Goal: Check status: Check status

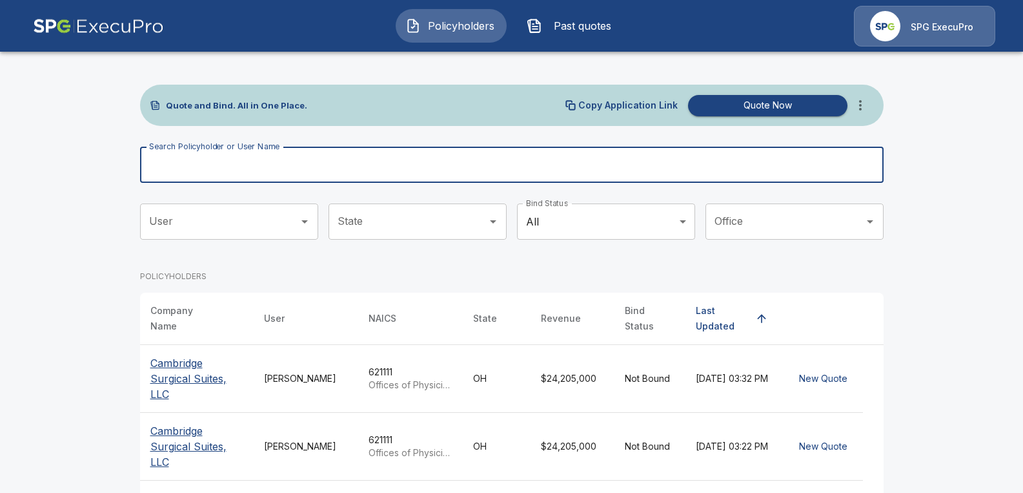
click at [273, 160] on div "Search Policyholder or User Name Search Policyholder or User Name" at bounding box center [512, 165] width 744 height 36
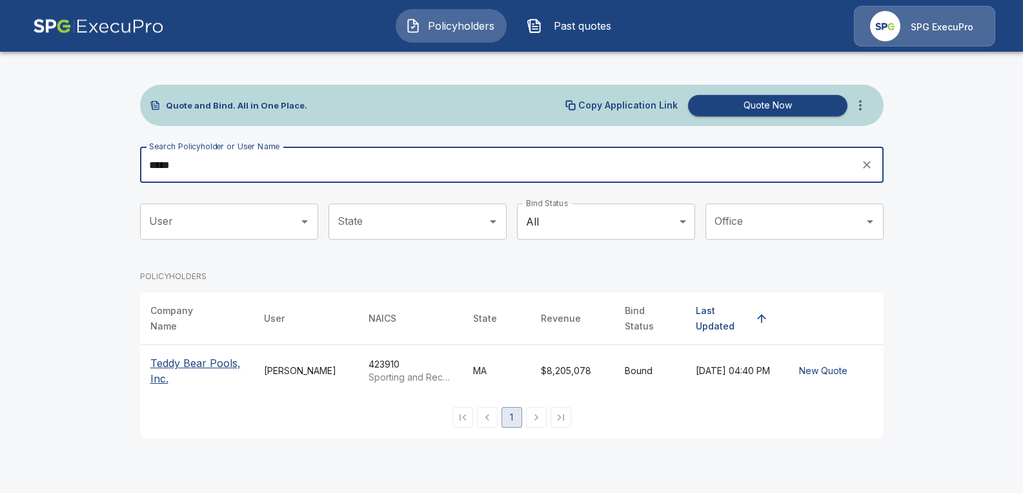
type input "*****"
click at [195, 355] on p "Teddy Bear Pools, Inc." at bounding box center [196, 370] width 93 height 31
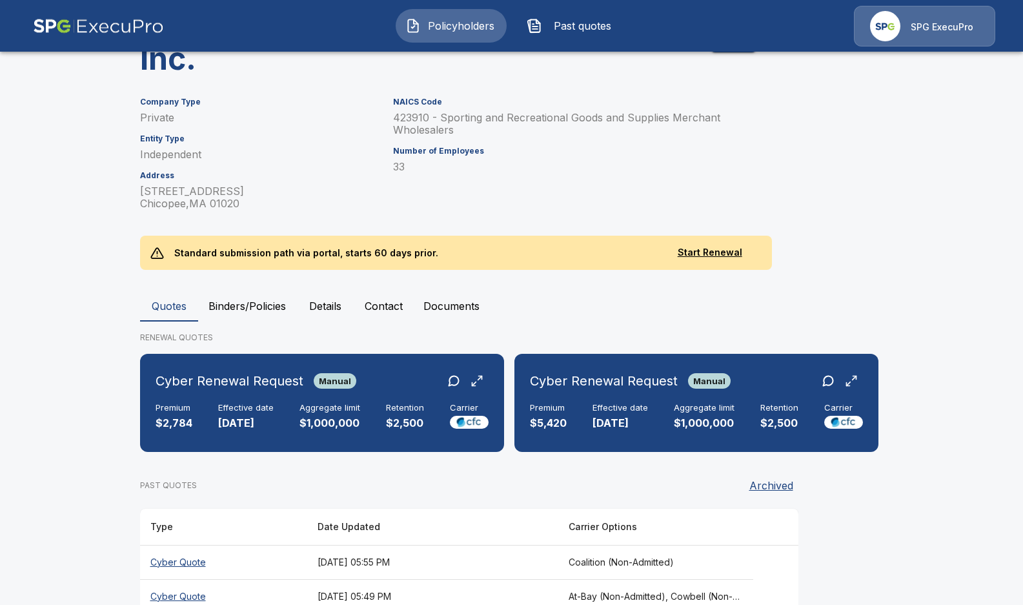
scroll to position [196, 0]
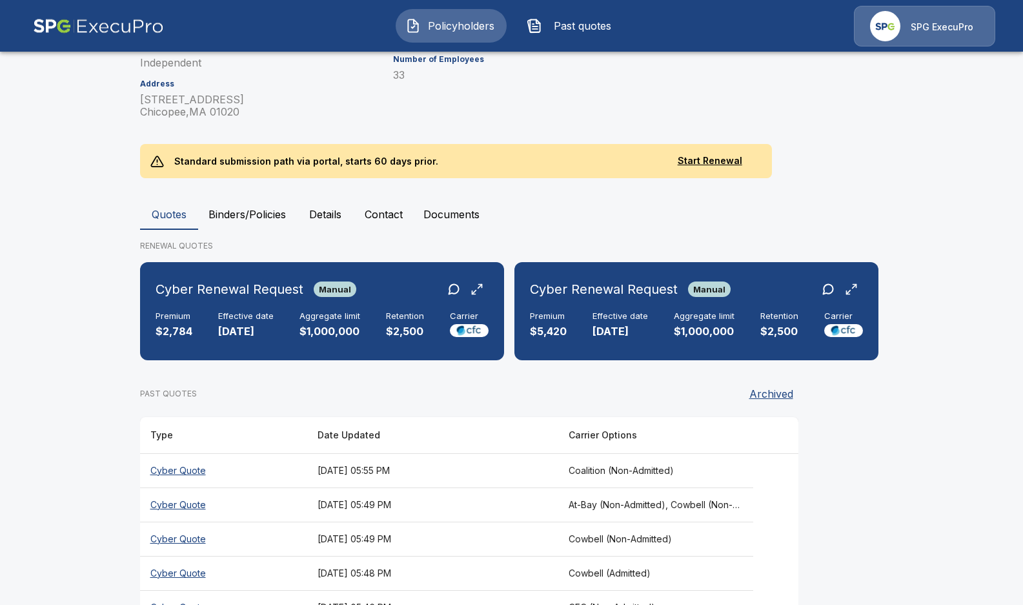
click at [247, 209] on button "Binders/Policies" at bounding box center [247, 214] width 98 height 31
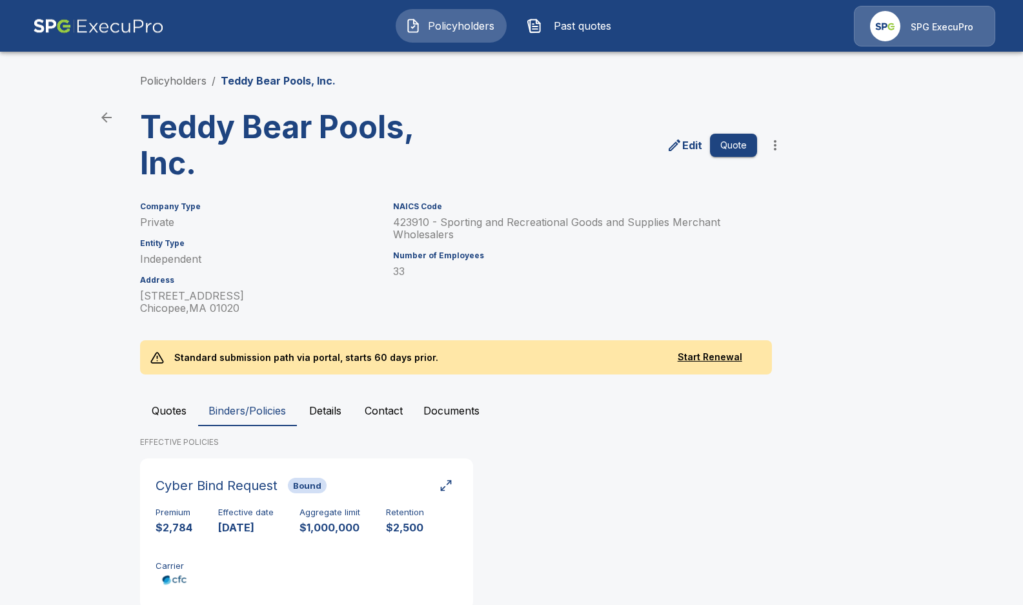
scroll to position [39, 0]
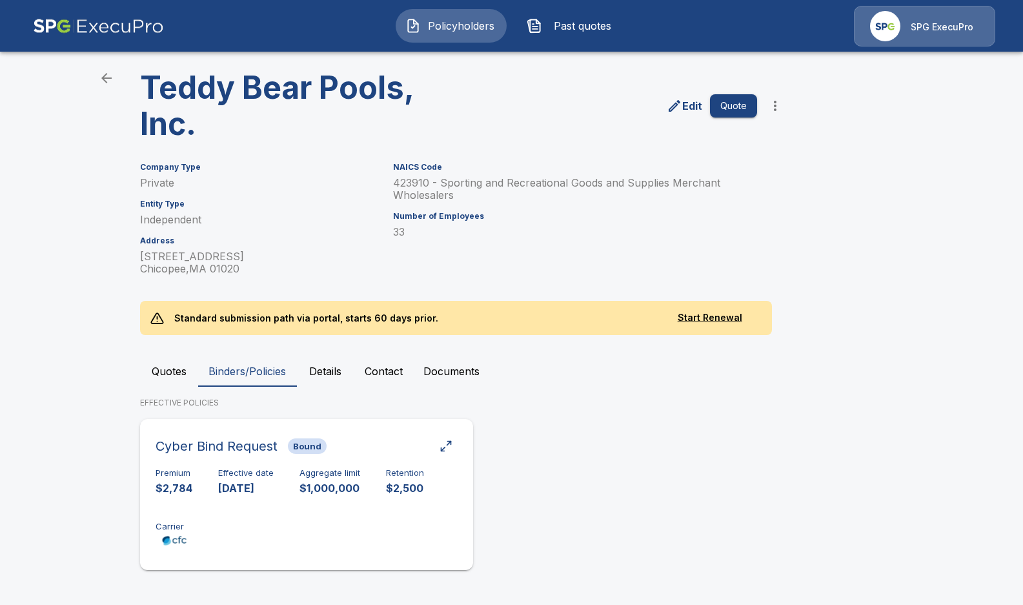
click at [367, 492] on div "Premium $2,784 Effective date 10/22/2025 Aggregate limit $1,000,000 Retention $…" at bounding box center [307, 508] width 302 height 81
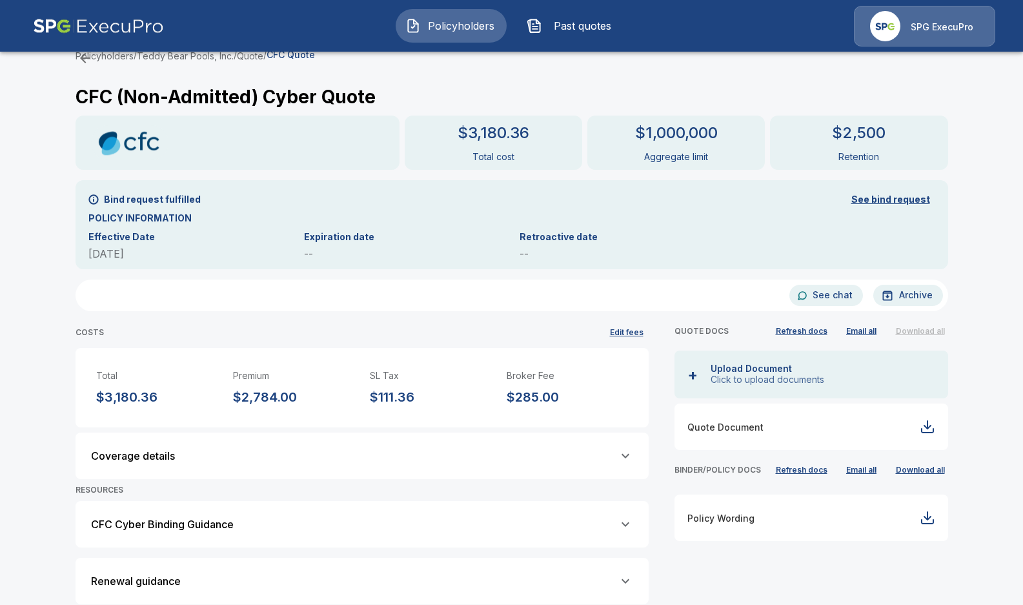
scroll to position [69, 0]
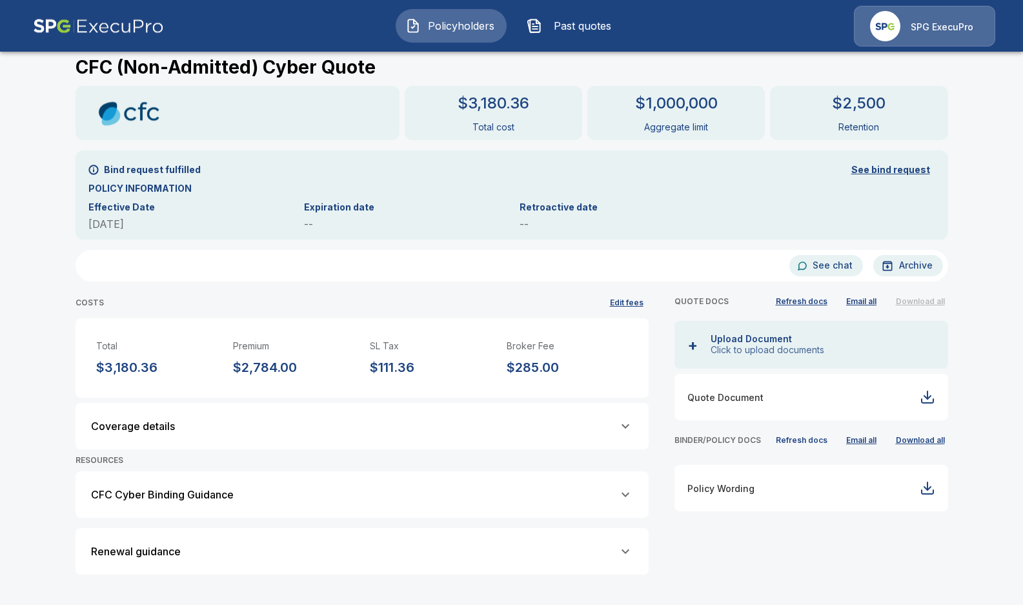
click at [779, 440] on button "Refresh docs" at bounding box center [802, 440] width 58 height 19
click at [817, 492] on div "QUOTE DOCS Refresh docs Email all Download all + Upload Document Click to uploa…" at bounding box center [799, 425] width 300 height 319
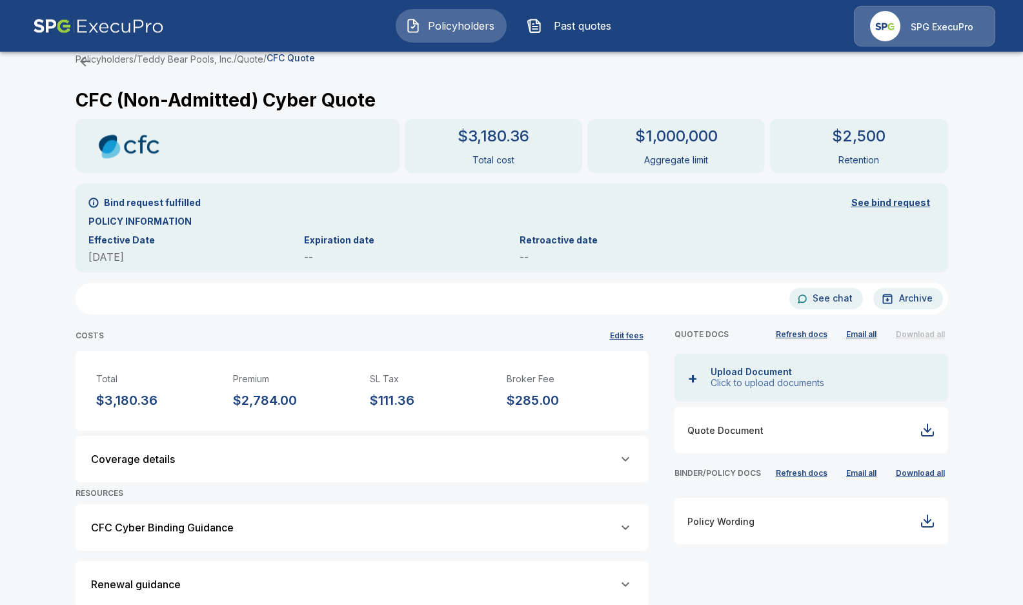
scroll to position [69, 0]
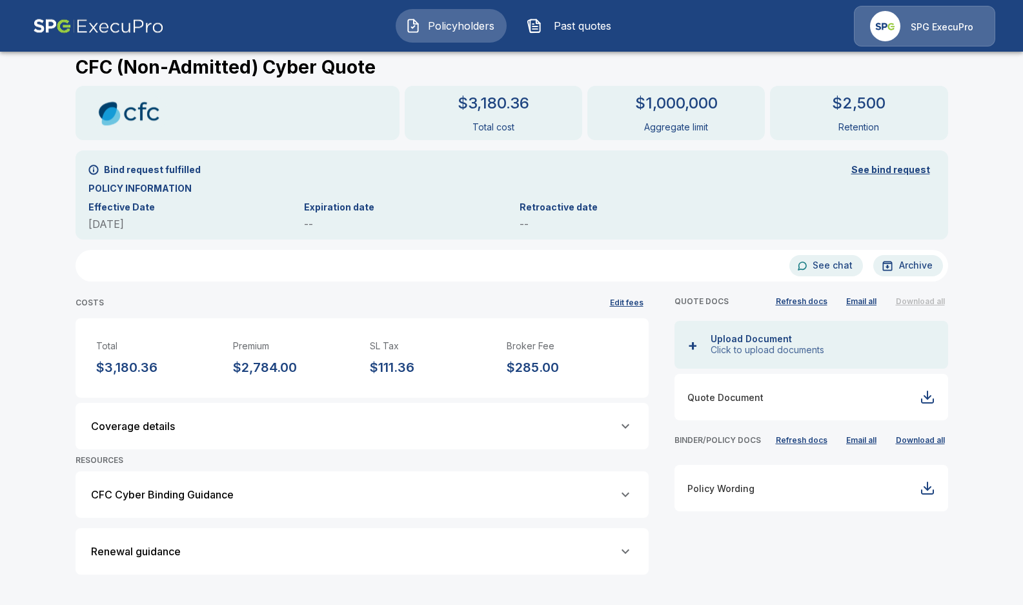
click at [376, 547] on div "Renewal guidance" at bounding box center [362, 551] width 542 height 15
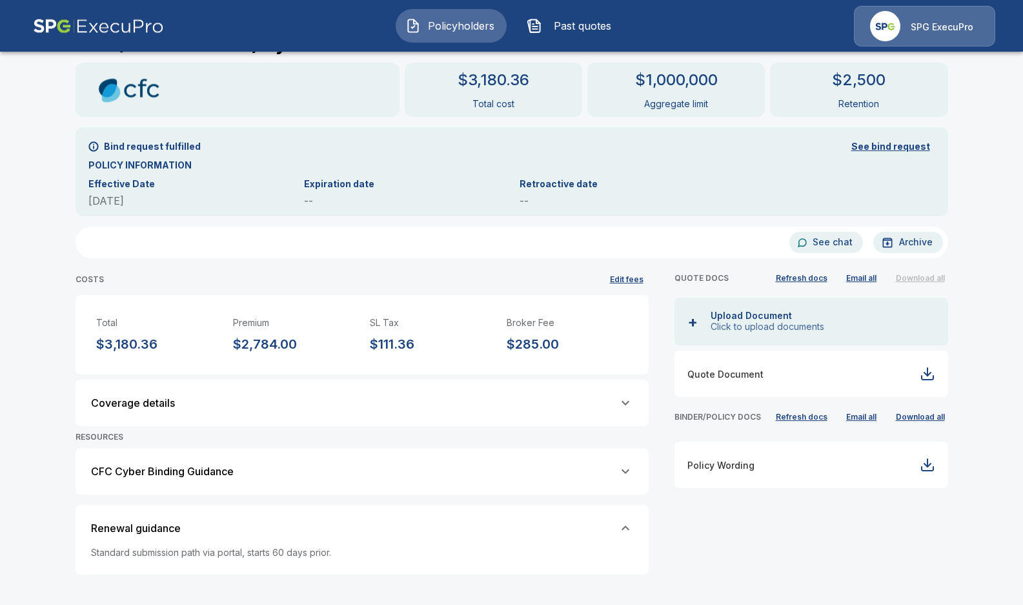
click at [400, 468] on div "CFC Cyber Binding Guidance" at bounding box center [362, 471] width 542 height 15
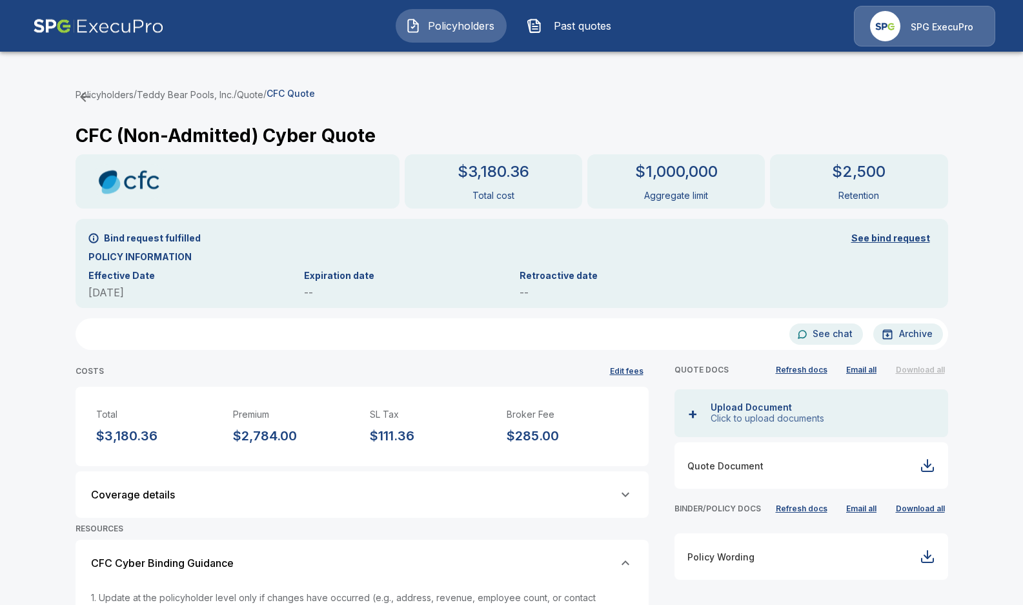
scroll to position [0, 0]
click at [1009, 432] on div "Policyholders / Teddy Bear Pools, Inc. / Quote / CFC Quote CFC (Non-Admitted) C…" at bounding box center [511, 453] width 1023 height 785
click at [982, 401] on div "Policyholders / Teddy Bear Pools, Inc. / Quote / CFC Quote CFC (Non-Admitted) C…" at bounding box center [511, 453] width 1023 height 785
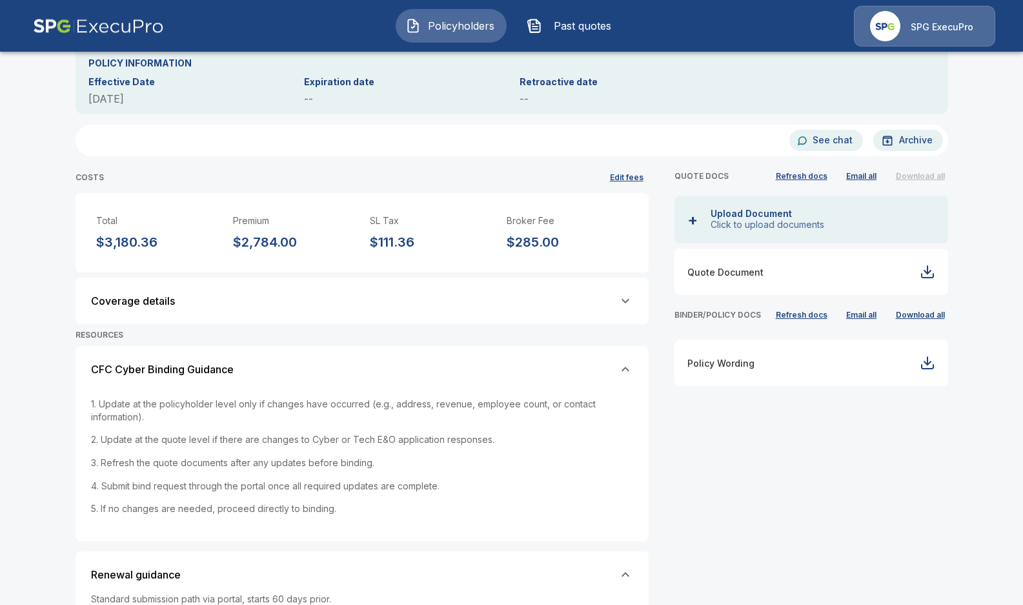
scroll to position [241, 0]
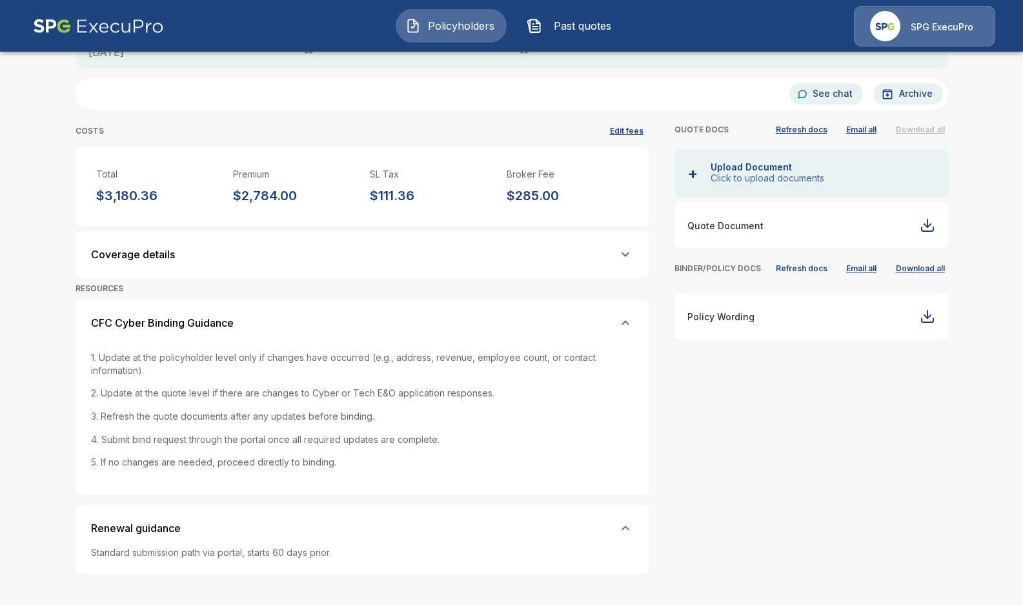
click at [806, 265] on button "Refresh docs" at bounding box center [802, 268] width 58 height 19
click at [801, 130] on button "Refresh docs" at bounding box center [802, 129] width 58 height 19
click at [894, 472] on div "QUOTE DOCS Refresh docs Email all Download all + Upload Document Click to uploa…" at bounding box center [799, 339] width 300 height 490
click at [948, 485] on div "QUOTE DOCS Refresh docs Email all Download all + Upload Document Click to uploa…" at bounding box center [799, 339] width 300 height 490
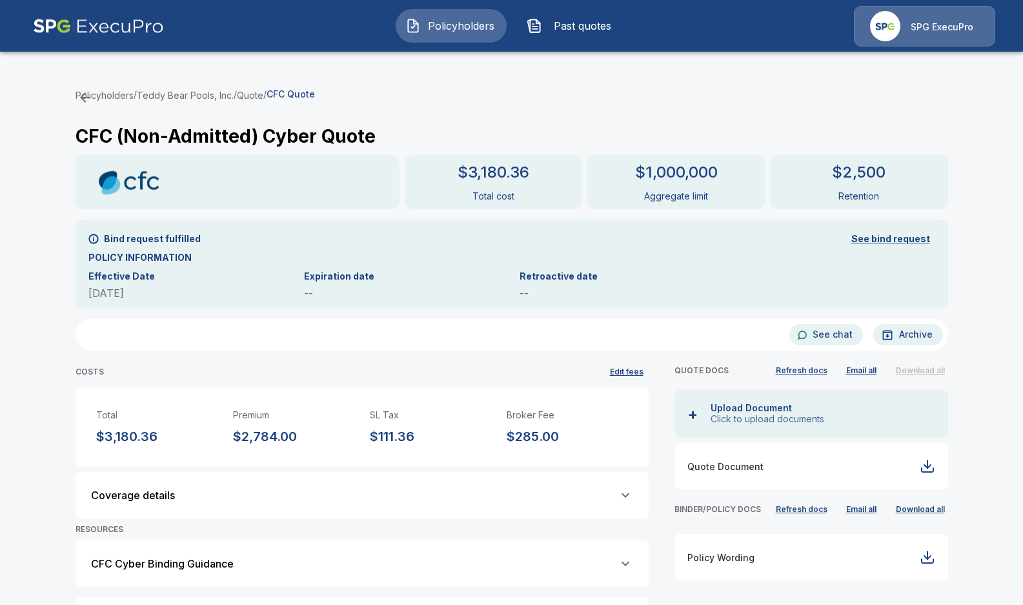
scroll to position [69, 0]
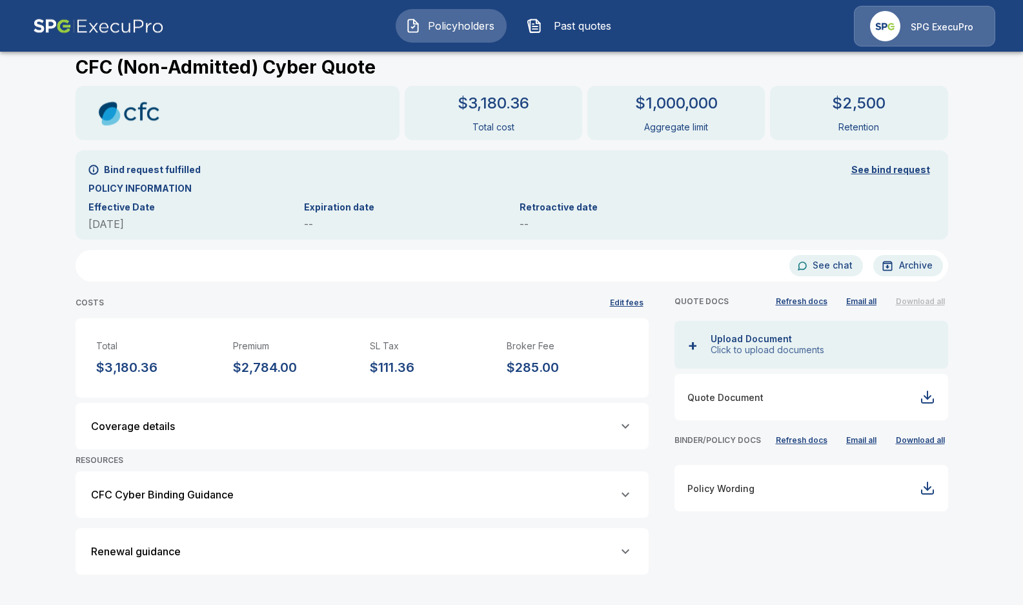
click at [57, 413] on div "COSTS Edit fees Total $3,180.36 Premium $2,784.00 SL Tax $111.36 Broker Fee $28…" at bounding box center [349, 425] width 599 height 319
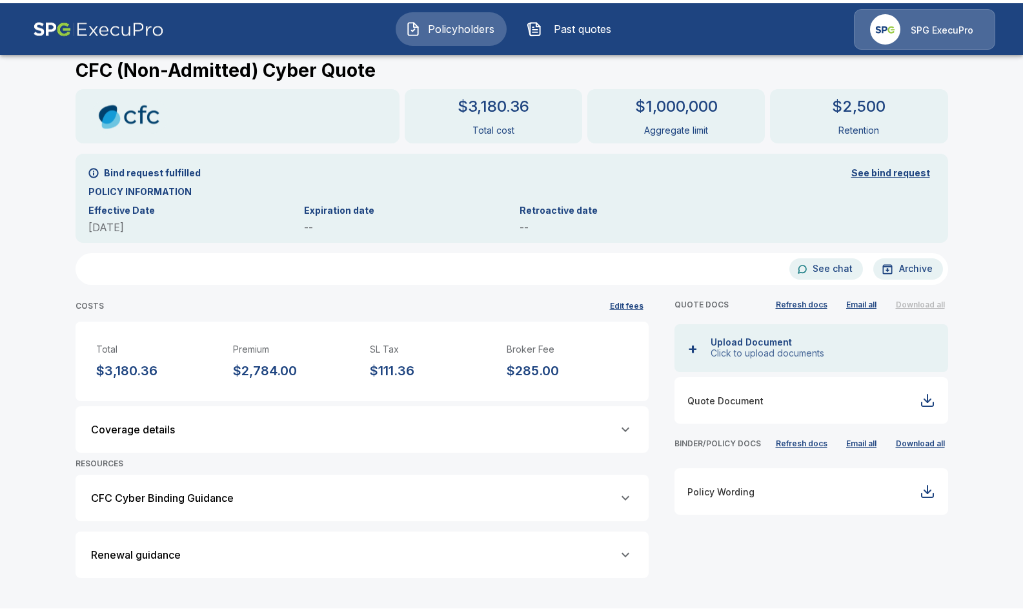
scroll to position [67, 0]
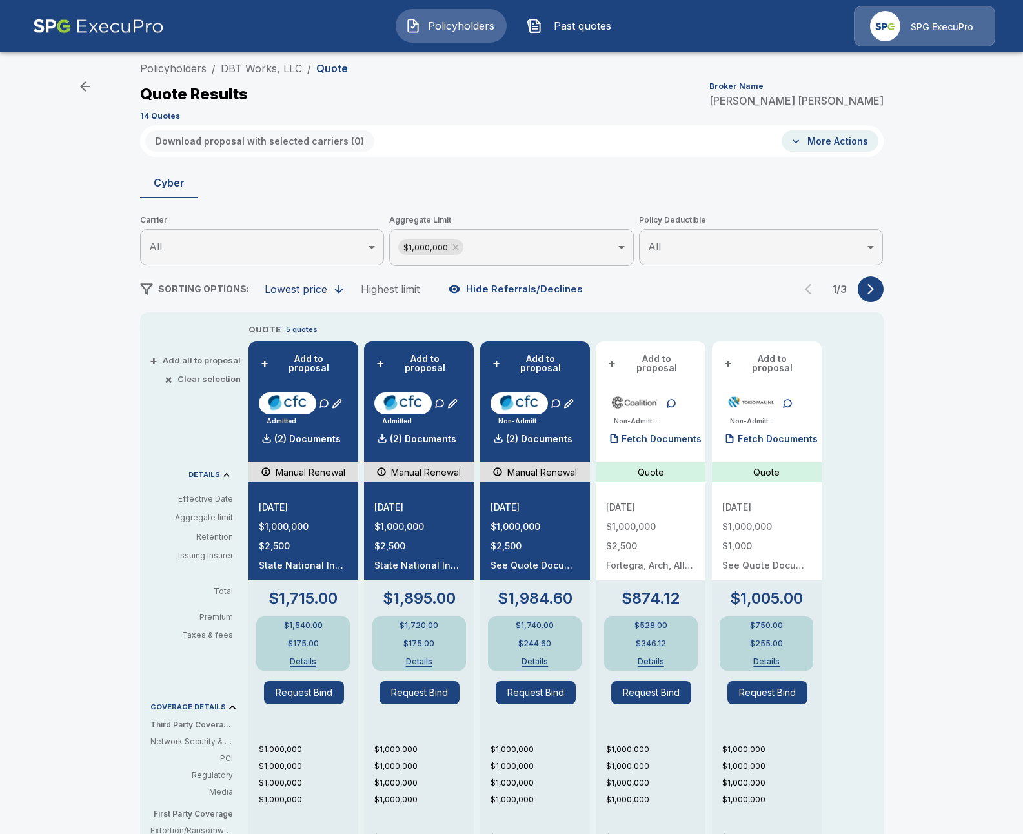
scroll to position [12, 0]
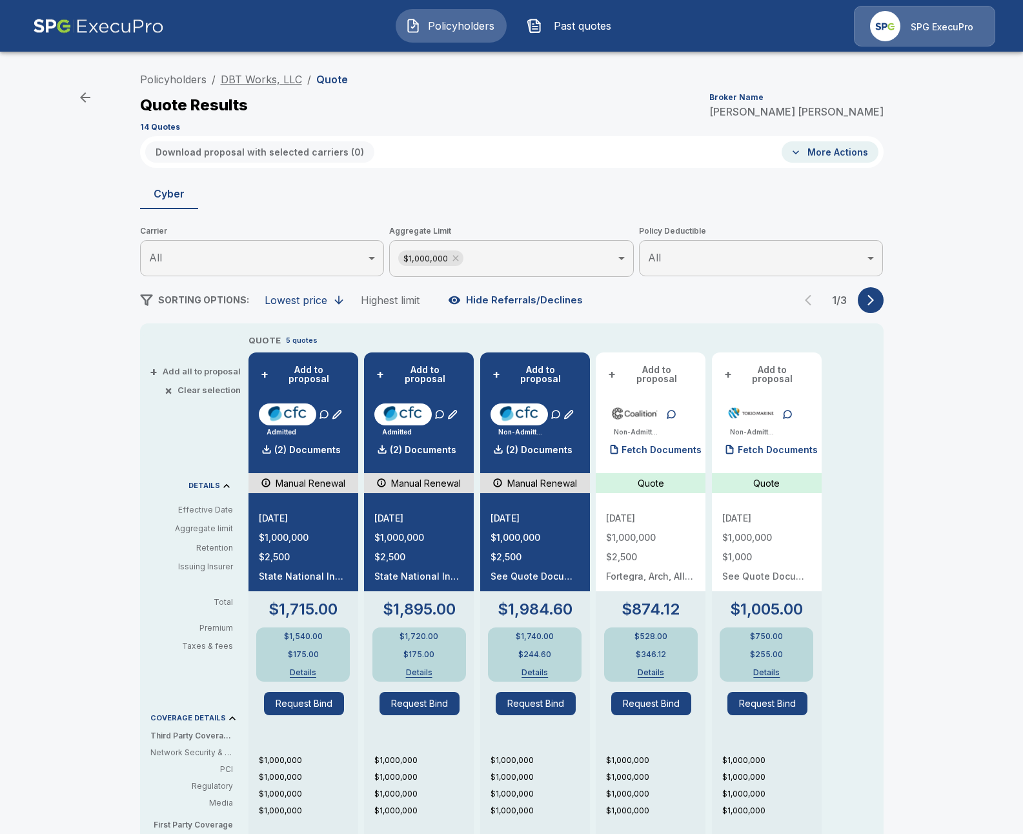
click at [275, 81] on link "DBT Works, LLC" at bounding box center [261, 79] width 81 height 13
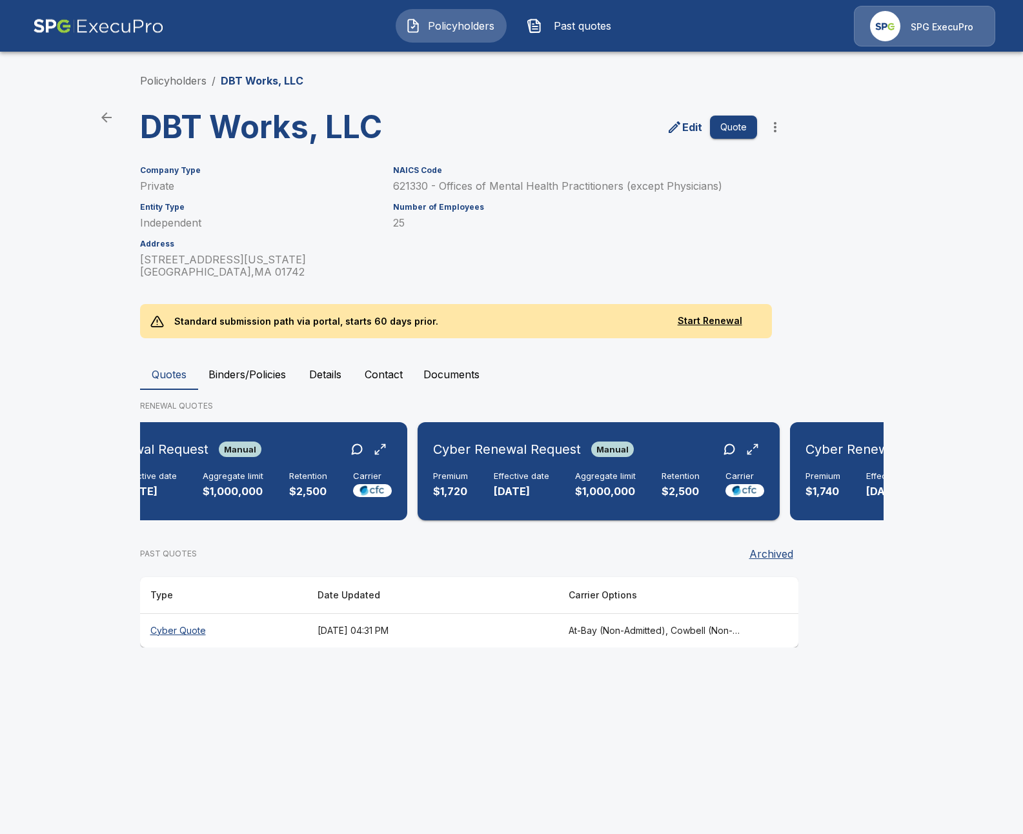
scroll to position [0, 356]
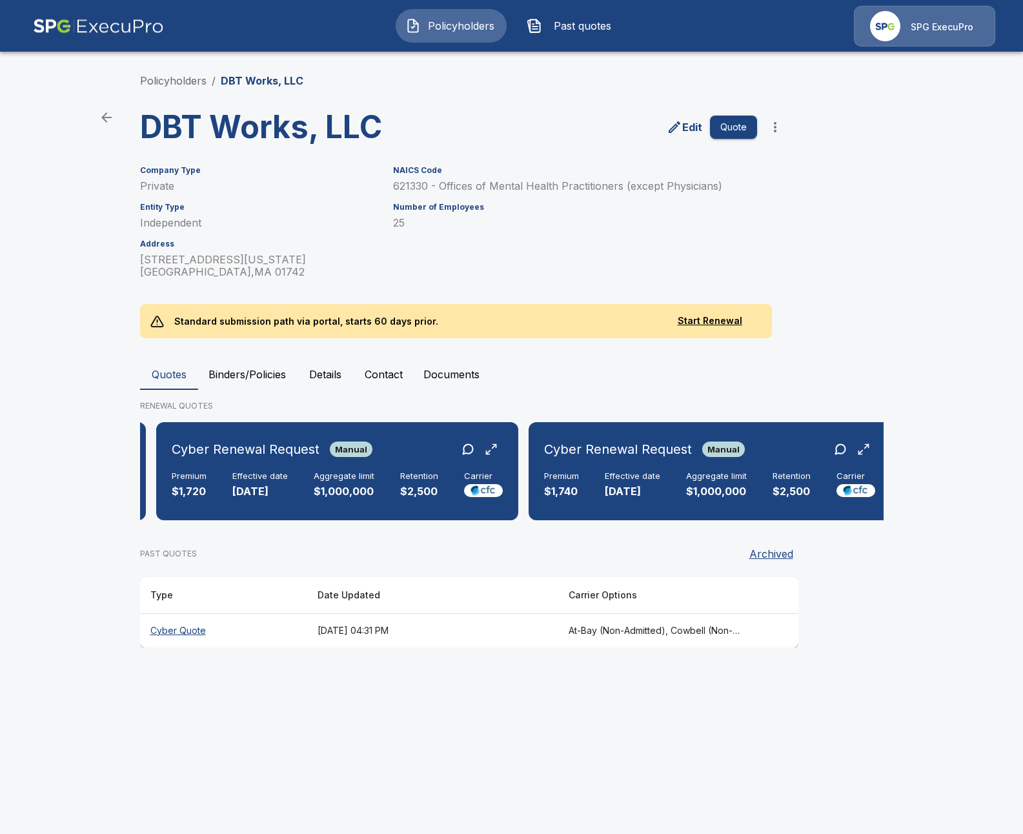
click at [378, 630] on th "October 9, 2025 at 04:31 PM" at bounding box center [432, 630] width 251 height 34
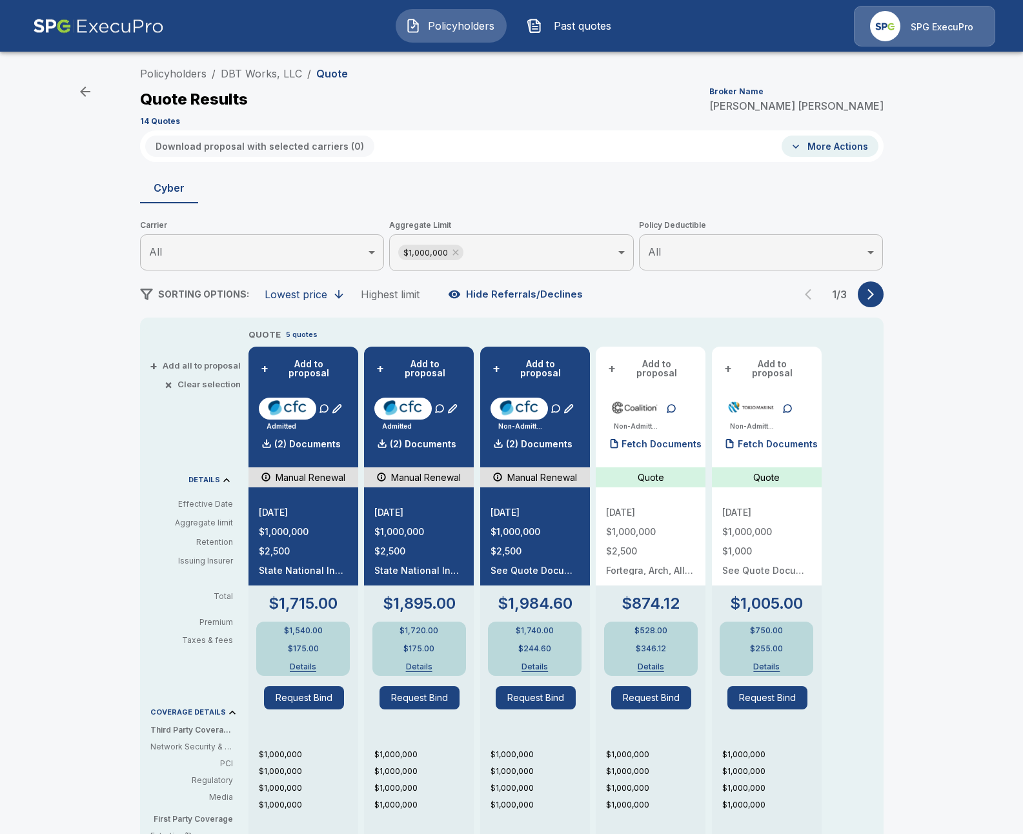
scroll to position [15, 0]
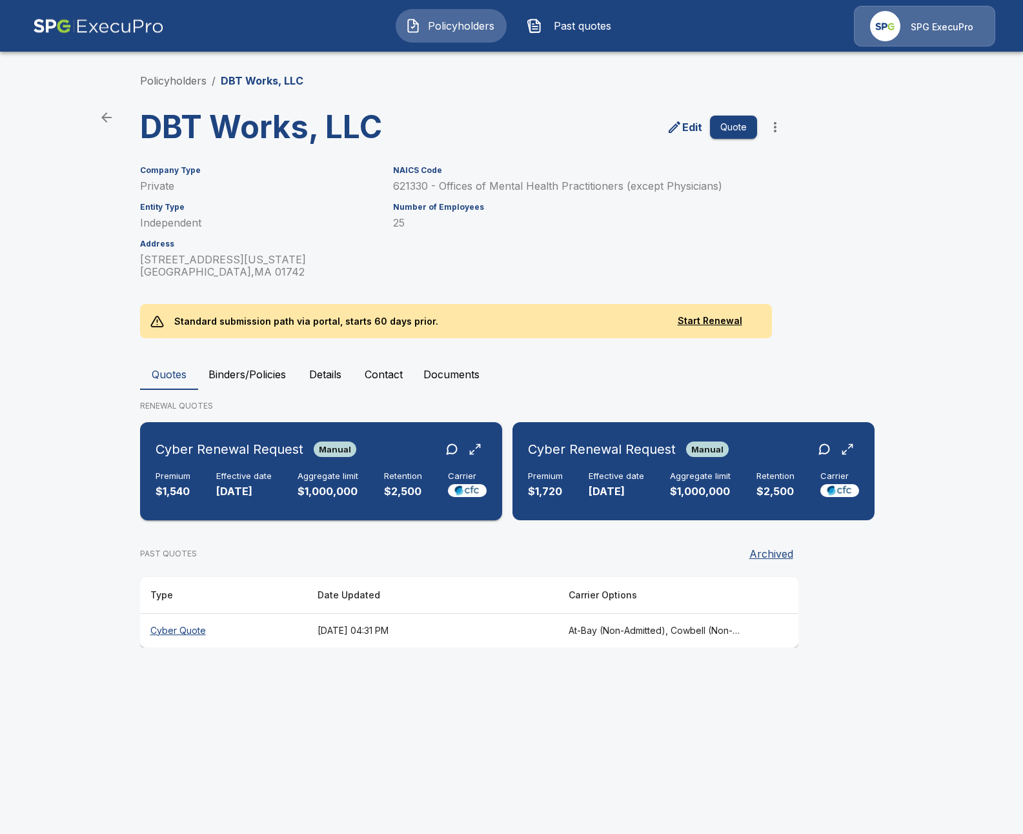
click at [300, 493] on p "$1,000,000" at bounding box center [328, 491] width 61 height 15
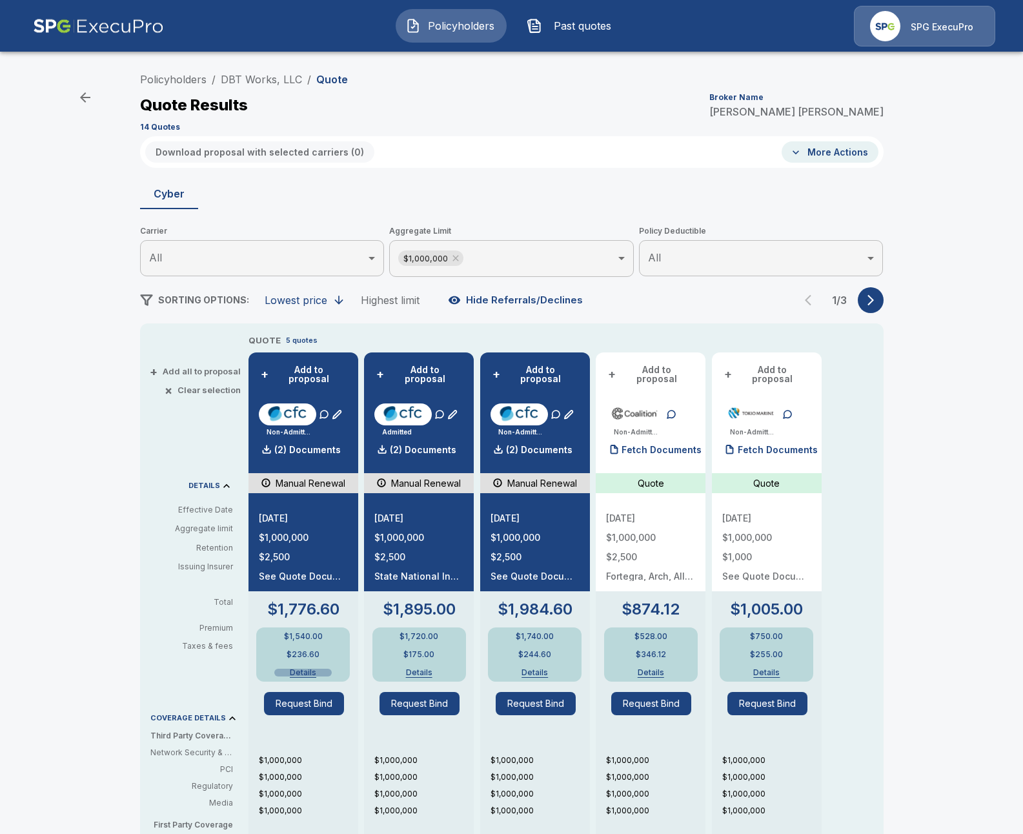
click at [303, 669] on button "Details" at bounding box center [302, 673] width 57 height 8
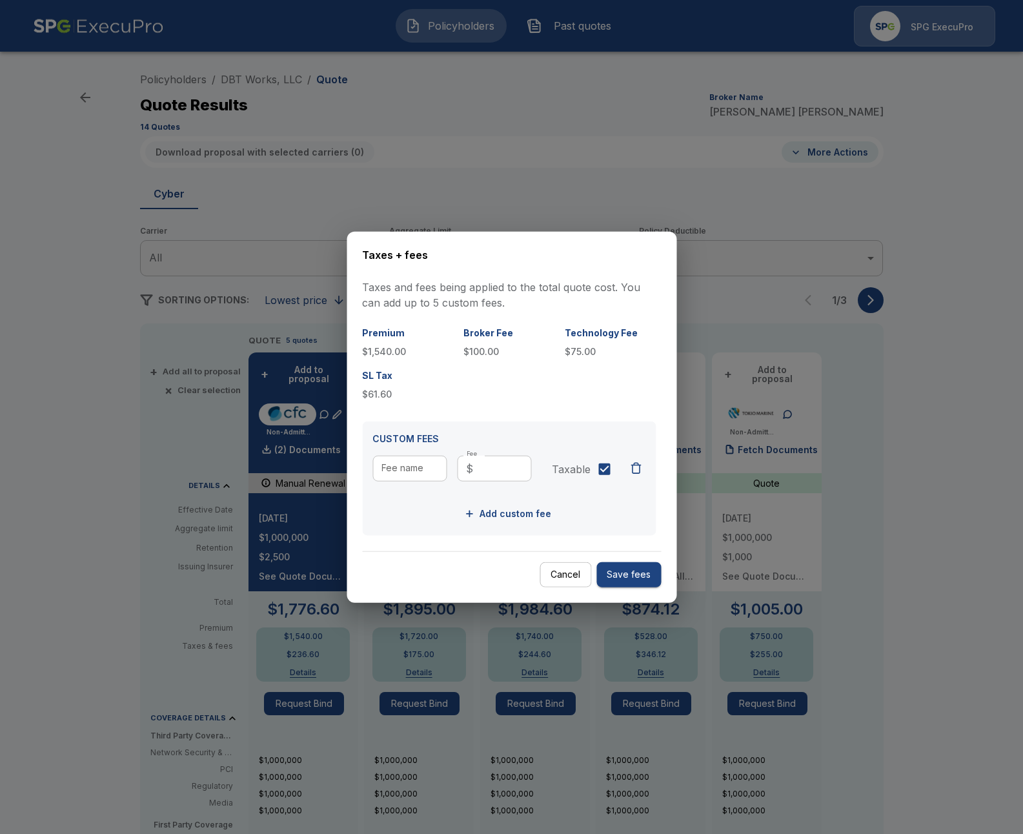
click at [140, 523] on div at bounding box center [511, 417] width 1023 height 834
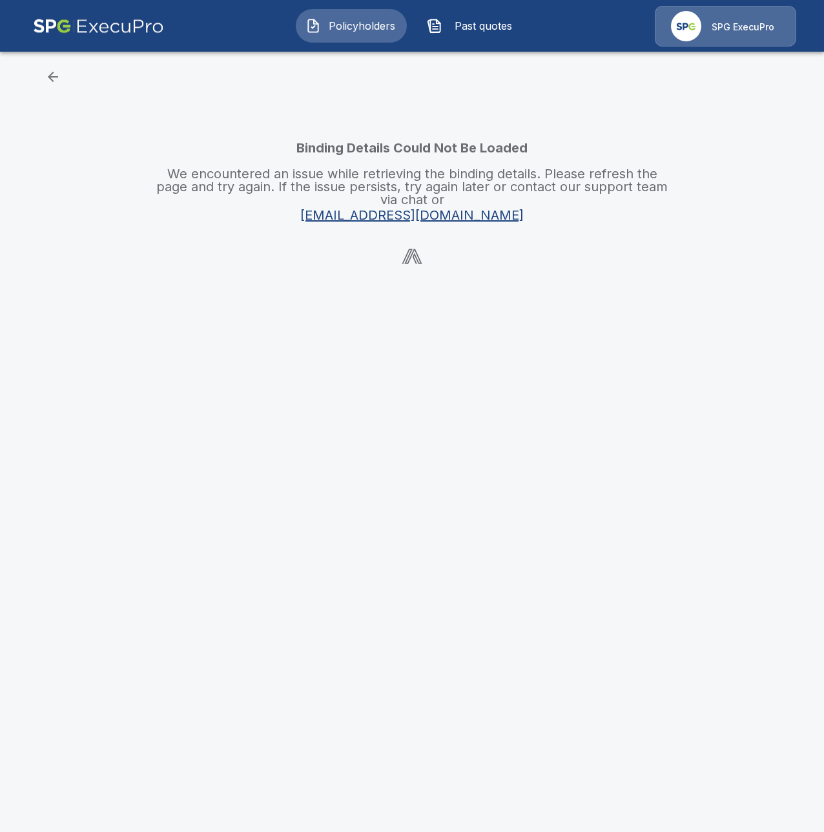
click at [50, 77] on icon "button" at bounding box center [53, 77] width 10 height 10
click at [48, 79] on icon "button" at bounding box center [52, 76] width 15 height 15
click at [60, 75] on icon "button" at bounding box center [52, 76] width 15 height 15
click at [52, 72] on icon "button" at bounding box center [52, 76] width 15 height 15
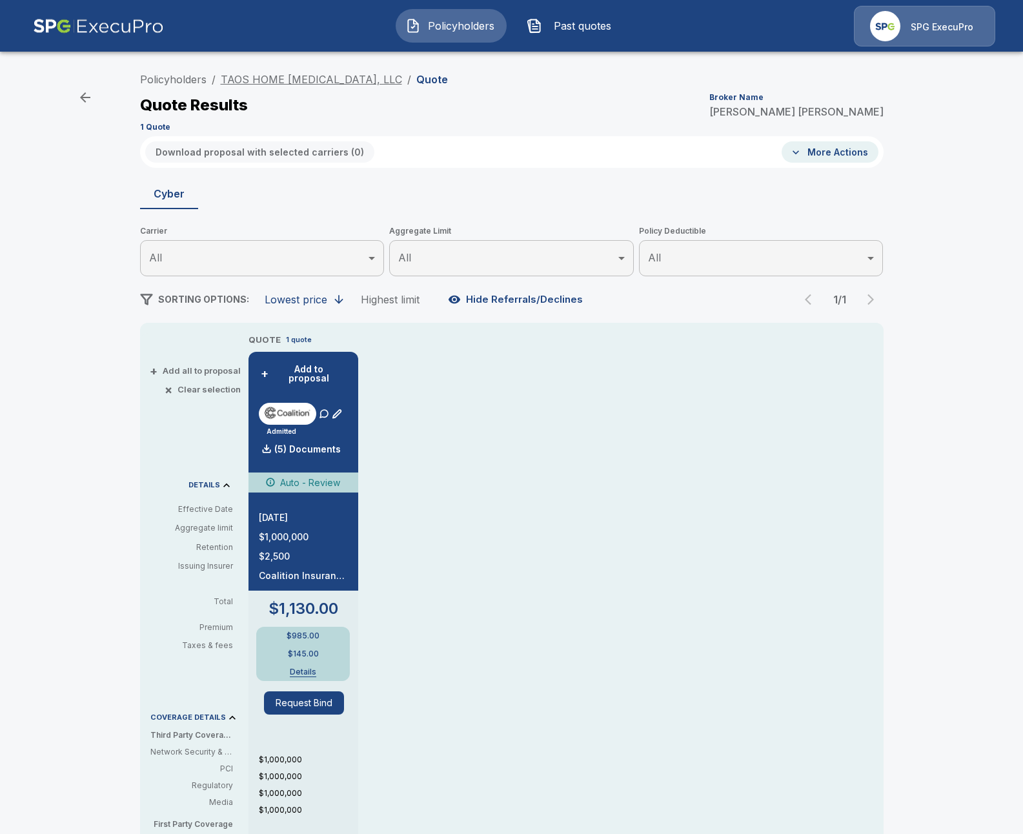
click at [316, 81] on link "TAOS HOME [MEDICAL_DATA], LLC" at bounding box center [311, 79] width 181 height 13
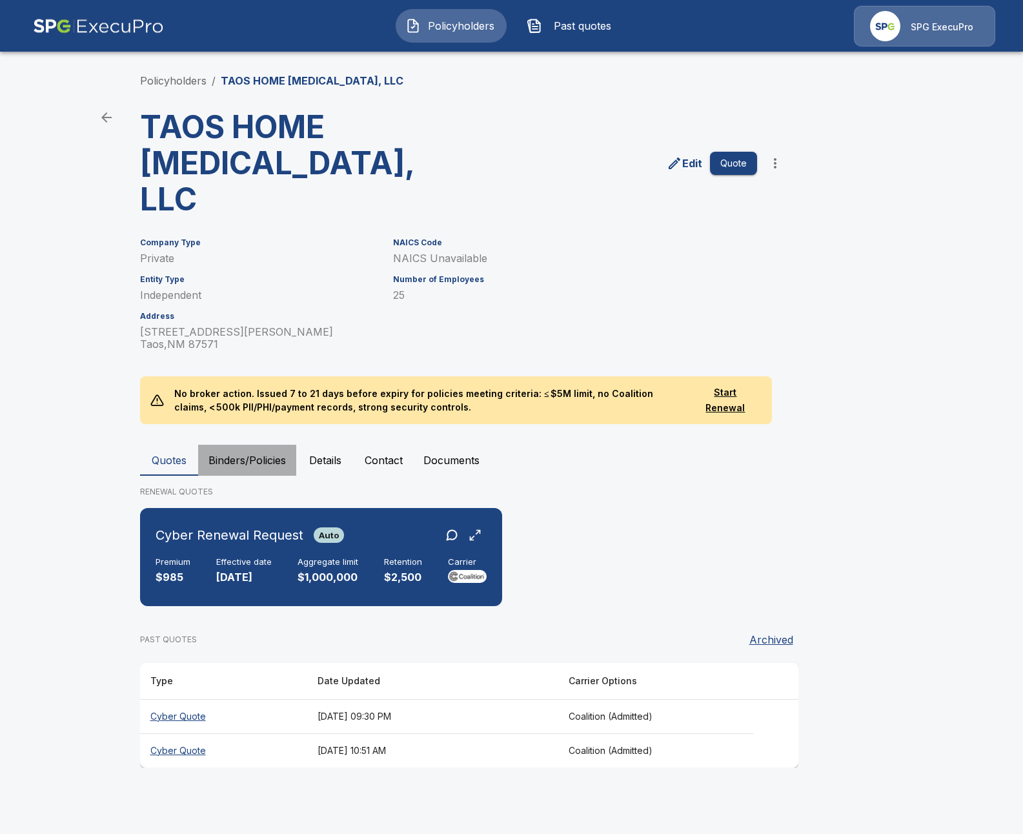
click at [238, 445] on button "Binders/Policies" at bounding box center [247, 460] width 98 height 31
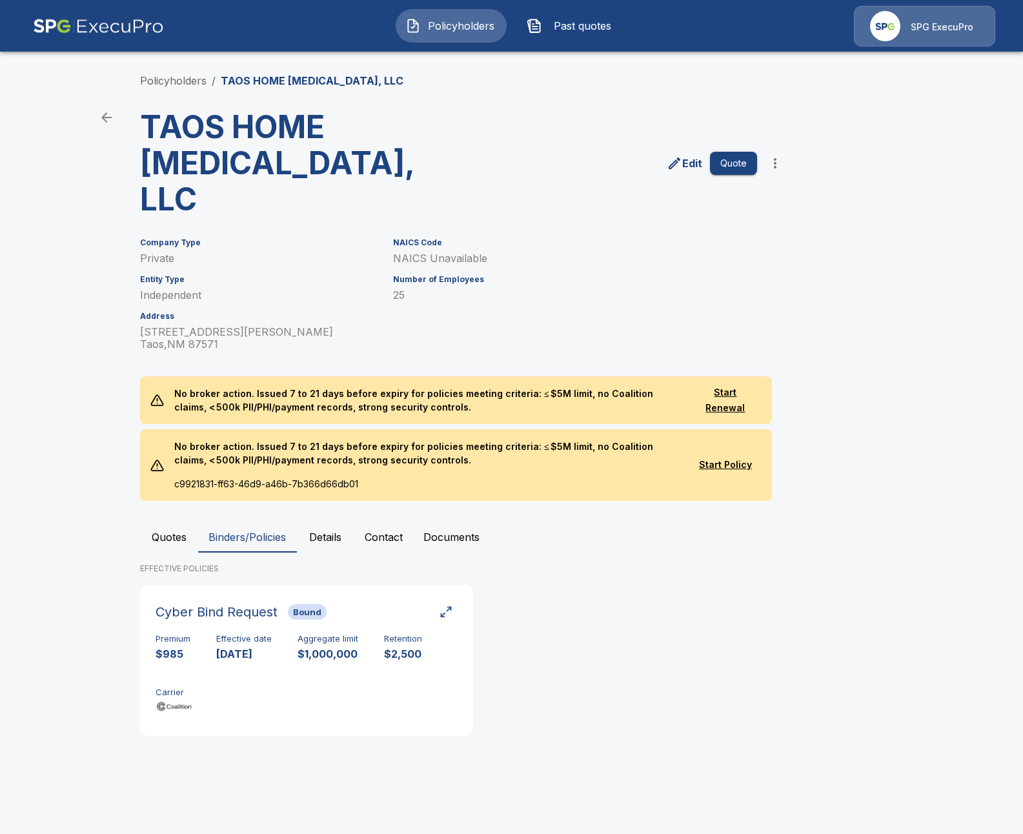
click at [182, 522] on button "Quotes" at bounding box center [169, 537] width 58 height 31
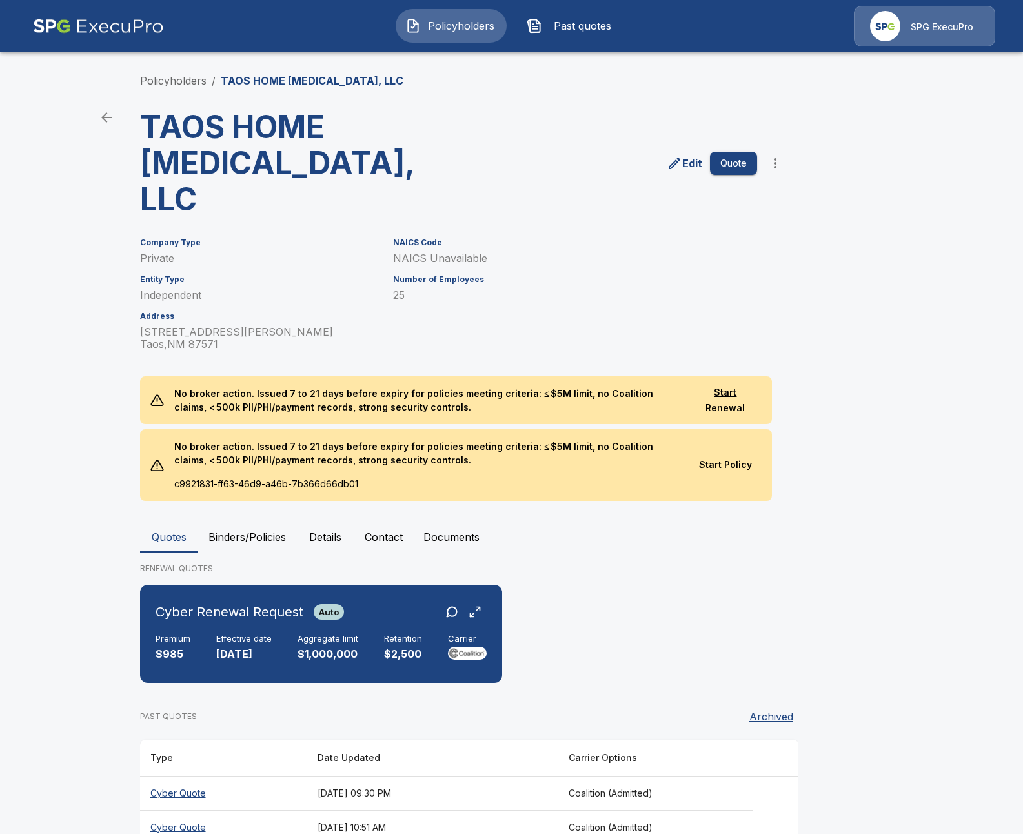
click at [399, 810] on th "[DATE] 10:51 AM" at bounding box center [432, 827] width 251 height 34
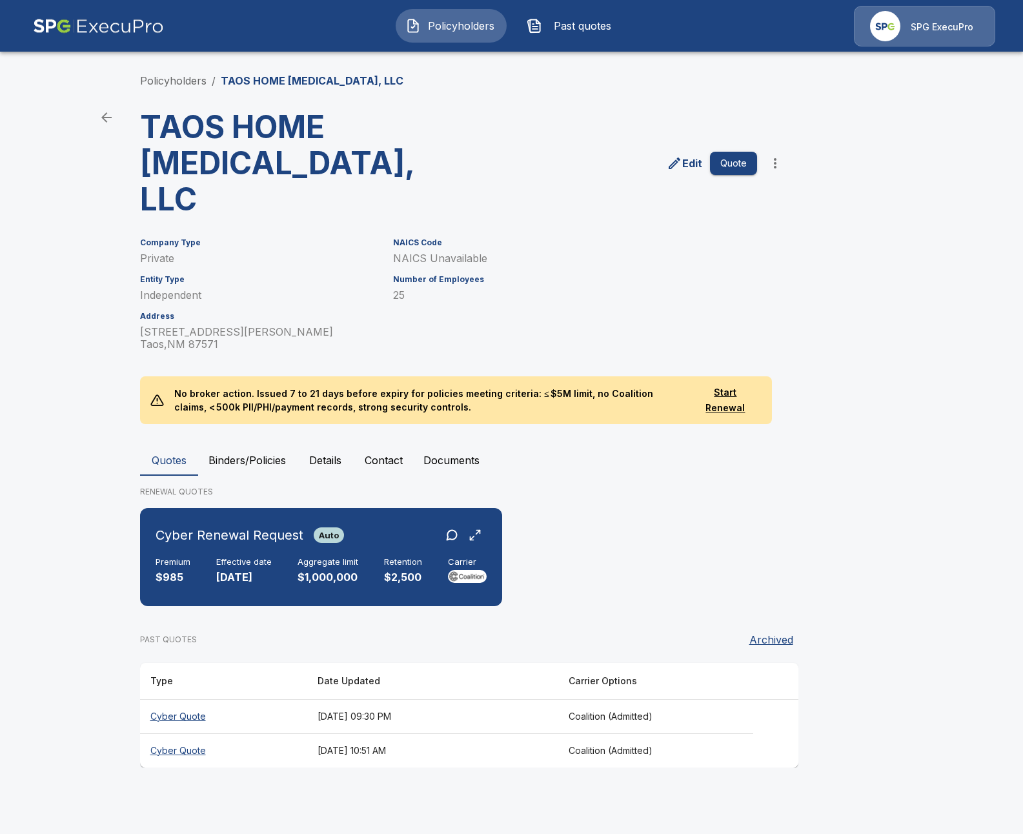
click at [517, 699] on th "[DATE] 09:30 PM" at bounding box center [432, 716] width 251 height 34
click at [358, 557] on div "Premium $985 Effective date [DATE] Aggregate limit $1,000,000 Retention $2,500 …" at bounding box center [321, 571] width 331 height 28
